Goal: Submit feedback/report problem

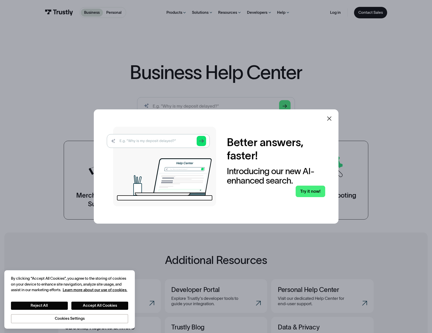
click at [331, 119] on icon at bounding box center [329, 118] width 4 height 4
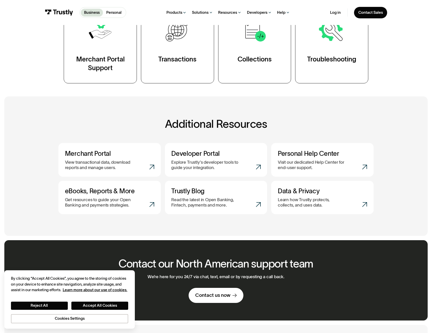
scroll to position [153, 0]
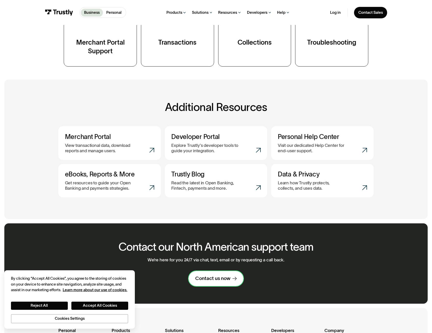
click at [211, 282] on div "Contact us now" at bounding box center [212, 278] width 35 height 6
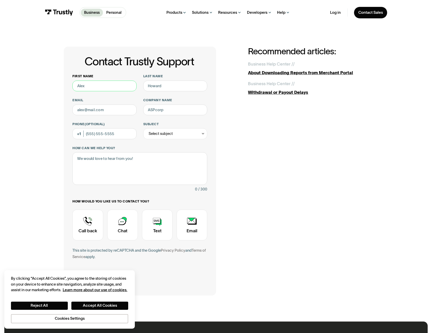
click at [93, 86] on input "First name" at bounding box center [104, 86] width 64 height 11
type input "[PERSON_NAME]"
click at [158, 86] on input "Last name" at bounding box center [175, 86] width 64 height 11
type input "Bond"
click at [98, 112] on input "Email" at bounding box center [104, 109] width 64 height 11
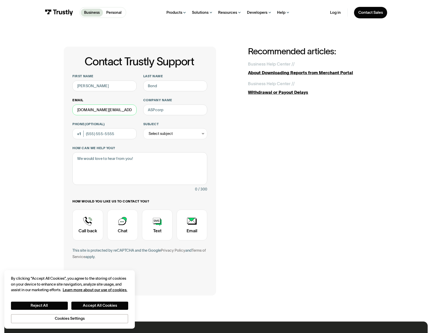
scroll to position [0, 3]
type input "charles.bond@elevationscu.com"
click at [158, 110] on input "Company name" at bounding box center [175, 109] width 64 height 11
type input "Elevations Credit Union"
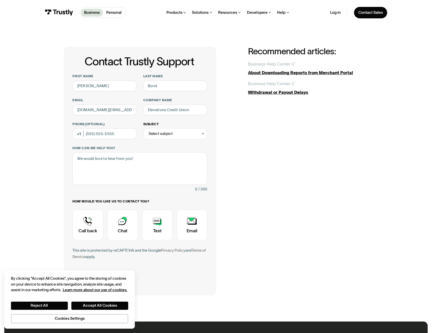
click at [161, 136] on div "Select subject" at bounding box center [161, 133] width 24 height 7
click at [169, 201] on div "Contact Trustly Support" at bounding box center [175, 200] width 60 height 9
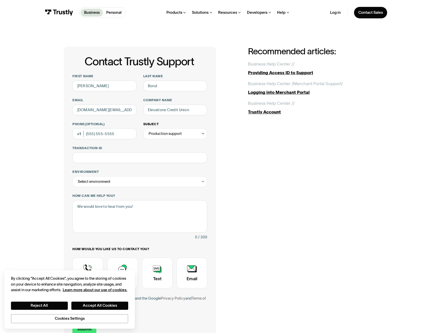
click at [176, 138] on div "Production support" at bounding box center [175, 133] width 64 height 11
click at [159, 209] on div "Contact Trustly Support" at bounding box center [175, 208] width 60 height 9
type input "*****"
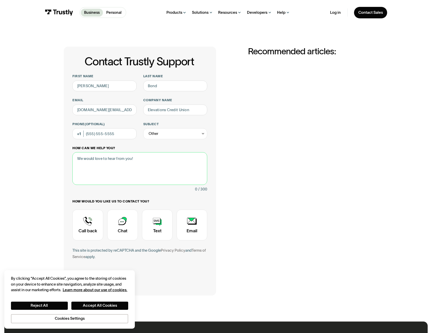
click at [116, 160] on textarea "How can we help you?" at bounding box center [139, 168] width 135 height 33
click at [149, 158] on textarea "You are using incorrect" at bounding box center [139, 168] width 135 height 33
click at [142, 158] on textarea "You are using incorrect branding" at bounding box center [139, 168] width 135 height 33
type textarea "You are using incorrect branding for Elevations Credit Union in your interface.…"
click at [96, 132] on input "Phone (Optional)" at bounding box center [104, 133] width 64 height 11
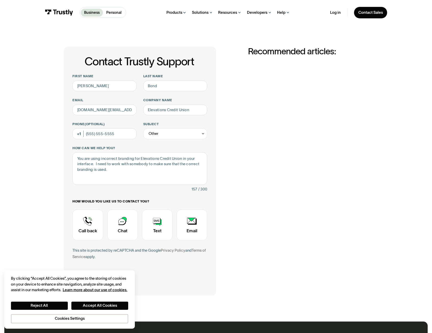
click at [265, 156] on div "Contact Trustly Support First name Charles Last name Bond Email charles.bond@el…" at bounding box center [216, 171] width 304 height 248
click at [93, 136] on input "Phone (Optional)" at bounding box center [104, 133] width 64 height 11
type input "(720) 674-6141"
click at [123, 171] on textarea "You are using incorrect branding for Elevations Credit Union in your interface.…" at bounding box center [139, 168] width 135 height 33
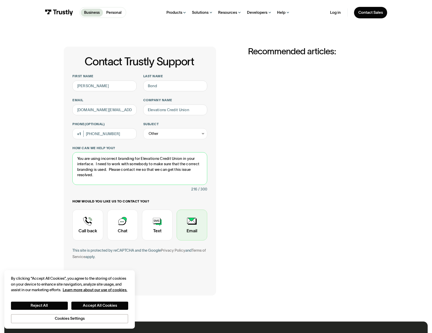
type textarea "You are using incorrect branding for Elevations Credit Union in your interface.…"
click at [187, 229] on div "Contact Trustly Support" at bounding box center [192, 224] width 31 height 31
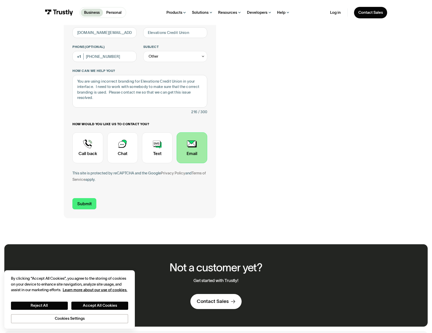
scroll to position [102, 0]
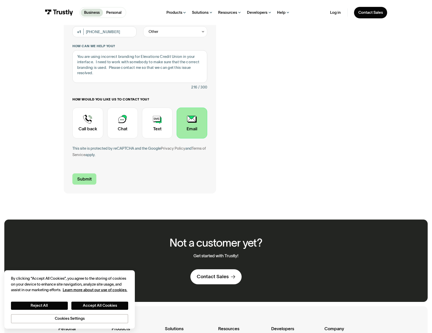
click at [84, 180] on input "Submit" at bounding box center [84, 178] width 24 height 11
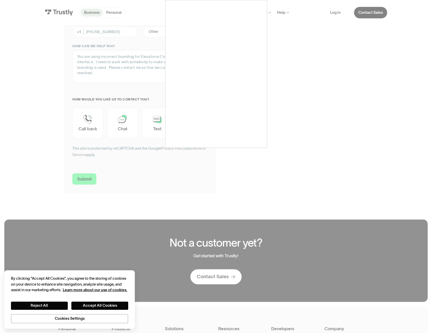
type input "+17206746141"
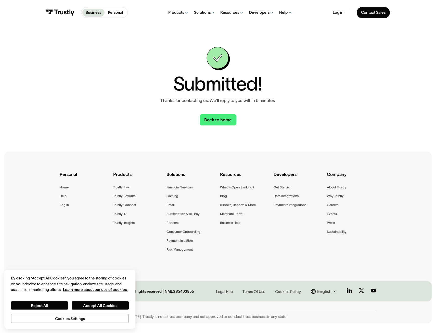
click at [404, 50] on div "Submitted! Thanks for contacting us. We’ll reply to you within 5 minutes. Back …" at bounding box center [218, 86] width 414 height 122
